Goal: Check status

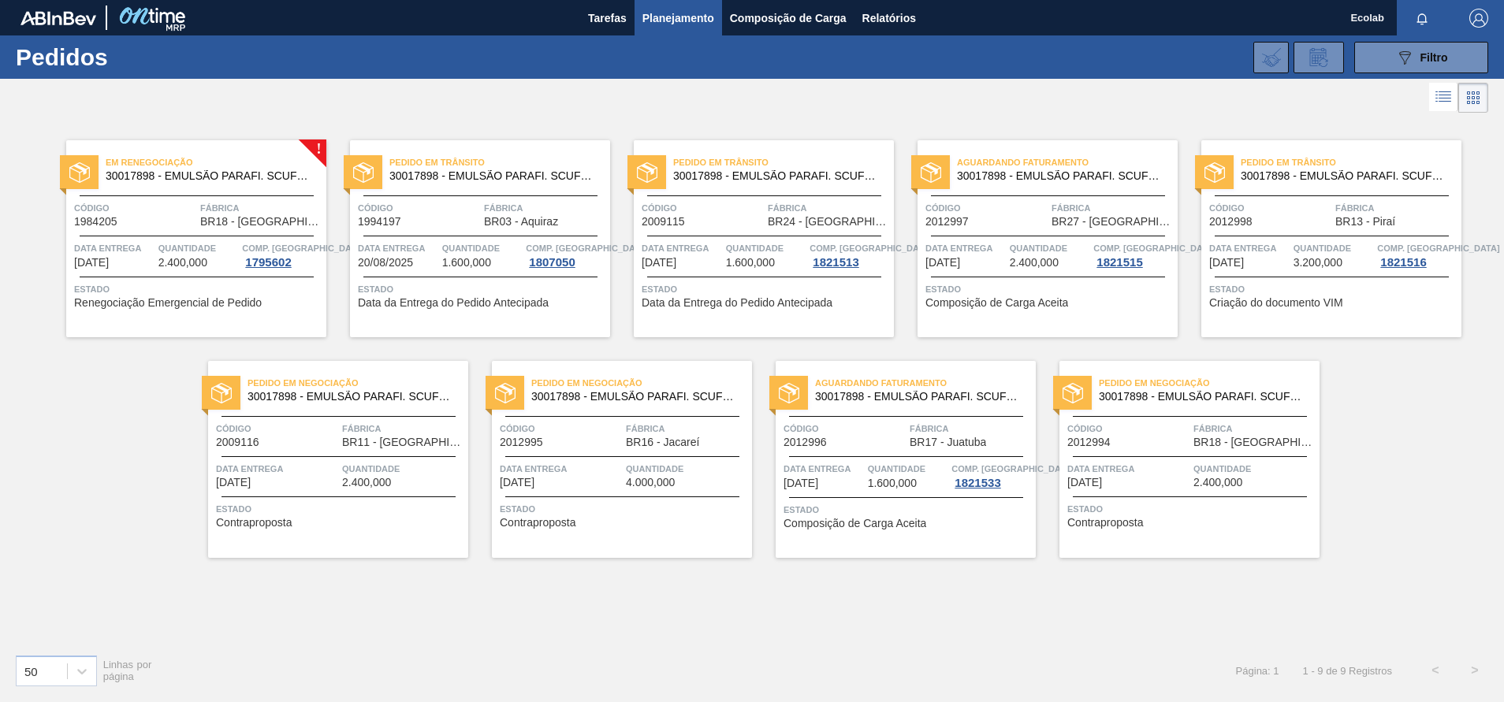
click at [629, 493] on div "Pedido em Negociação 30017898 - EMULSÃO PARAFI. SCUFEX CONCEN. ECOLAB Código 20…" at bounding box center [622, 459] width 260 height 197
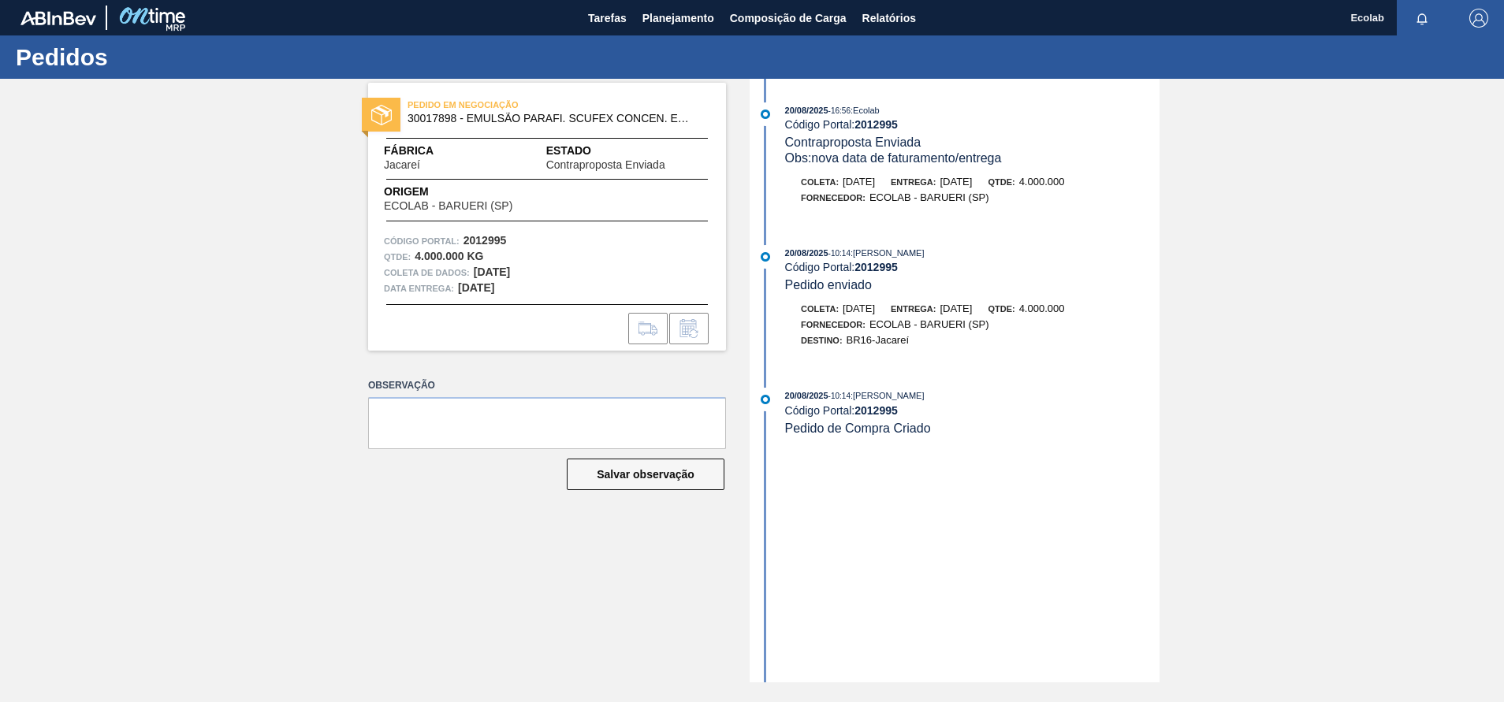
click at [878, 423] on span "Pedido de Compra Criado" at bounding box center [858, 428] width 146 height 13
click at [1381, 367] on div "PEDIDO EM NEGOCIAÇÃO 30017898 - EMULSÃO PARAFI. SCUFEX CONCEN. ECOLAB Fábrica J…" at bounding box center [752, 381] width 1504 height 604
click at [637, 166] on span "Contraproposta Enviada" at bounding box center [605, 165] width 119 height 12
drag, startPoint x: 656, startPoint y: 386, endPoint x: 661, endPoint y: 377, distance: 11.0
click at [657, 382] on label "Observação" at bounding box center [547, 385] width 358 height 23
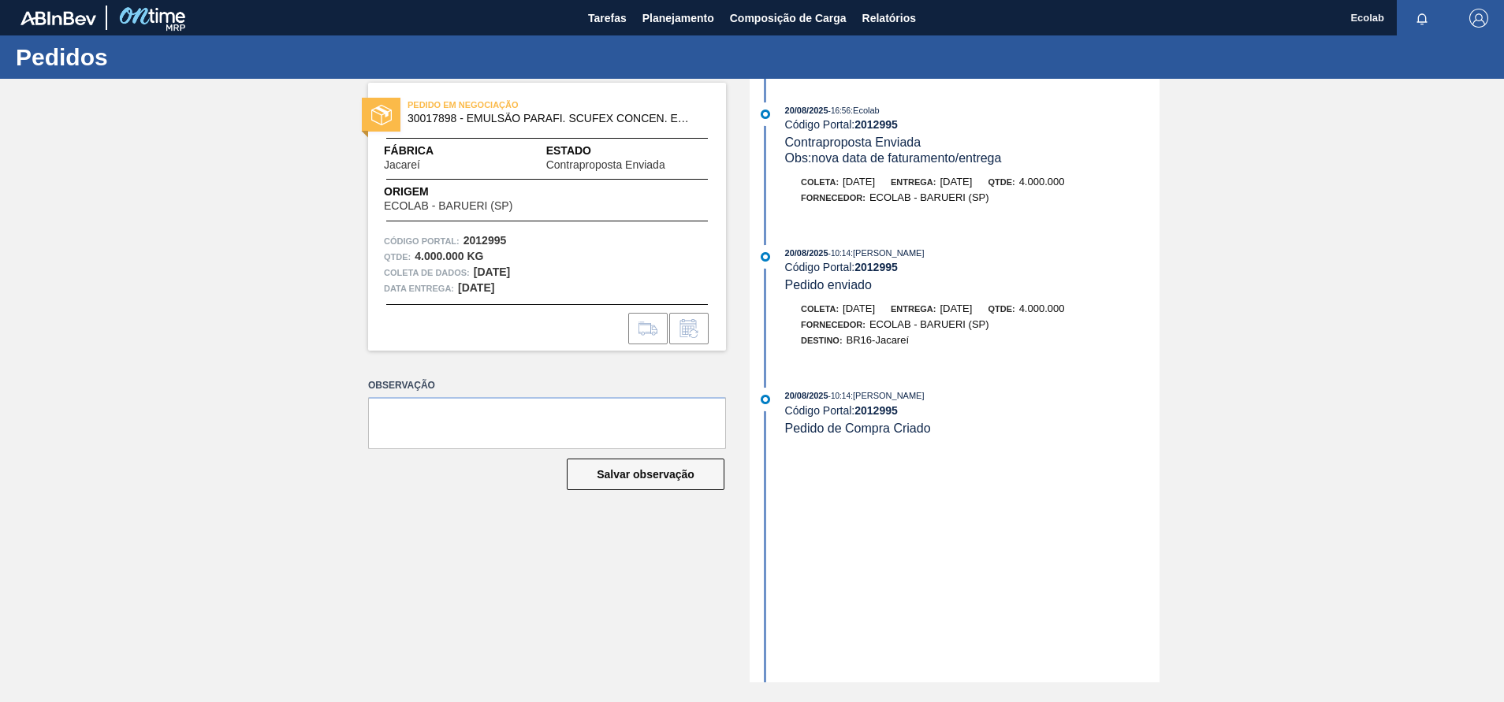
drag, startPoint x: 1056, startPoint y: 468, endPoint x: 1104, endPoint y: 456, distance: 50.5
click at [1067, 465] on div "[DATE] 16:56 : Ecolab Código Portal: 2012995 Contraproposta Enviada Obs: nova d…" at bounding box center [957, 381] width 406 height 604
click at [1123, 327] on div "Fornecedor: ECOLAB - BARUERI (SP)" at bounding box center [972, 325] width 374 height 16
click at [834, 428] on span "Pedido de Compra Criado" at bounding box center [858, 428] width 146 height 13
click at [913, 424] on span "Pedido de Compra Criado" at bounding box center [858, 428] width 146 height 13
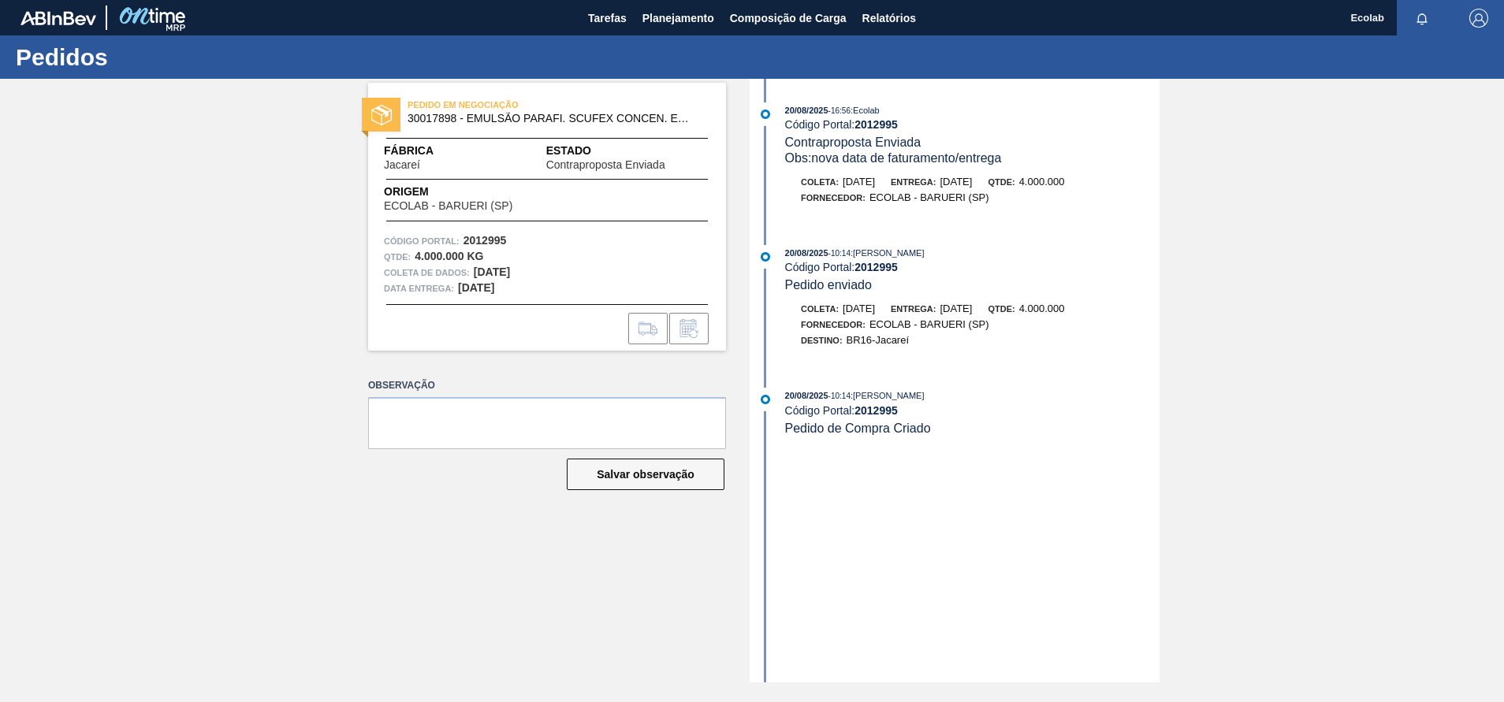
click at [1221, 409] on div "PEDIDO EM NEGOCIAÇÃO 30017898 - EMULSÃO PARAFI. SCUFEX CONCEN. ECOLAB Fábrica J…" at bounding box center [752, 381] width 1504 height 604
click at [1342, 470] on div "PEDIDO EM NEGOCIAÇÃO 30017898 - EMULSÃO PARAFI. SCUFEX CONCEN. ECOLAB Fábrica J…" at bounding box center [752, 381] width 1504 height 604
